Goal: Task Accomplishment & Management: Use online tool/utility

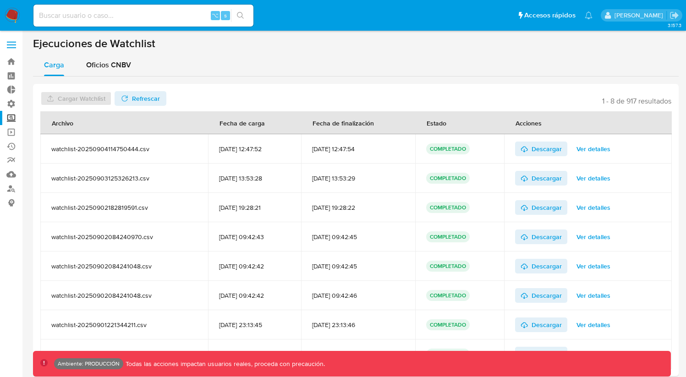
click at [13, 121] on label "Screening" at bounding box center [54, 118] width 109 height 14
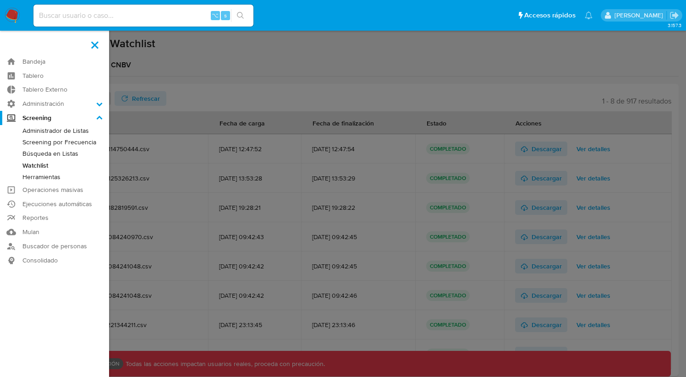
click at [0, 0] on input "Screening" at bounding box center [0, 0] width 0 height 0
click at [58, 157] on link "Búsqueda en Listas" at bounding box center [54, 153] width 109 height 11
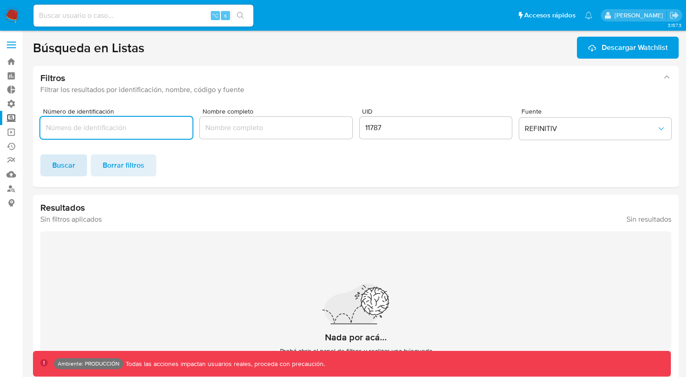
click at [69, 164] on span "Buscar" at bounding box center [63, 165] width 23 height 20
